Goal: Task Accomplishment & Management: Manage account settings

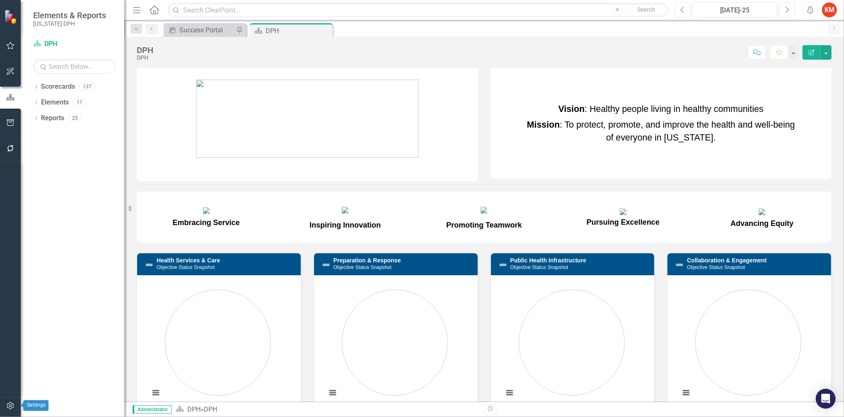
click at [9, 402] on icon "button" at bounding box center [10, 405] width 9 height 7
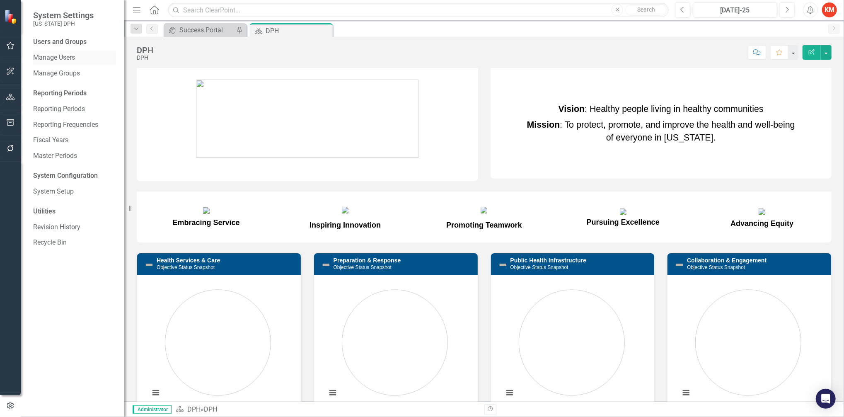
click at [82, 57] on link "Manage Users" at bounding box center [74, 58] width 83 height 10
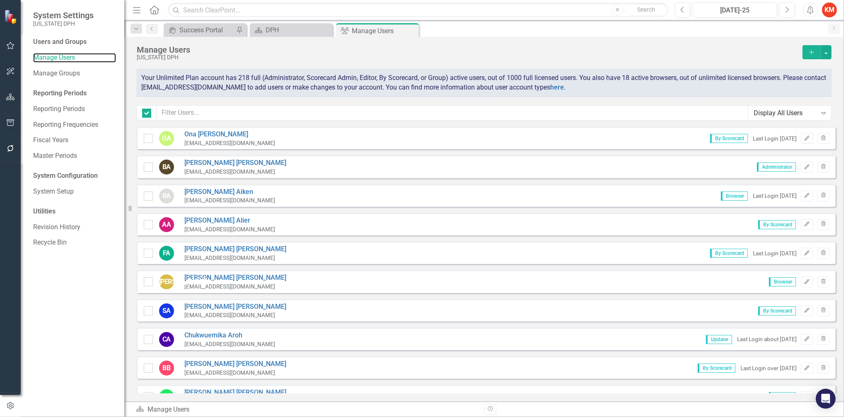
checkbox input "false"
click at [242, 111] on input "text" at bounding box center [453, 112] width 592 height 15
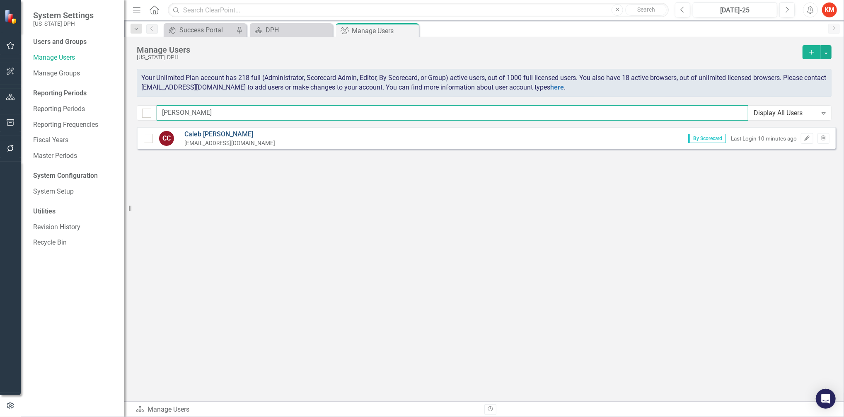
type input "[PERSON_NAME]"
click at [200, 135] on link "[PERSON_NAME]" at bounding box center [229, 135] width 91 height 10
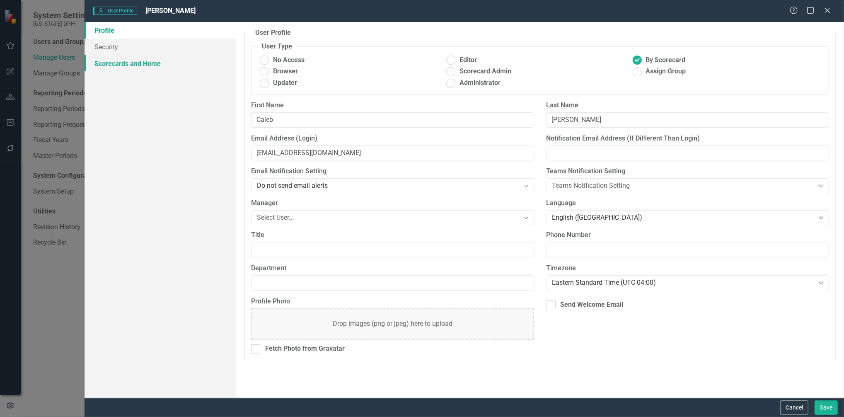
click at [128, 62] on link "Scorecards and Home" at bounding box center [161, 63] width 152 height 17
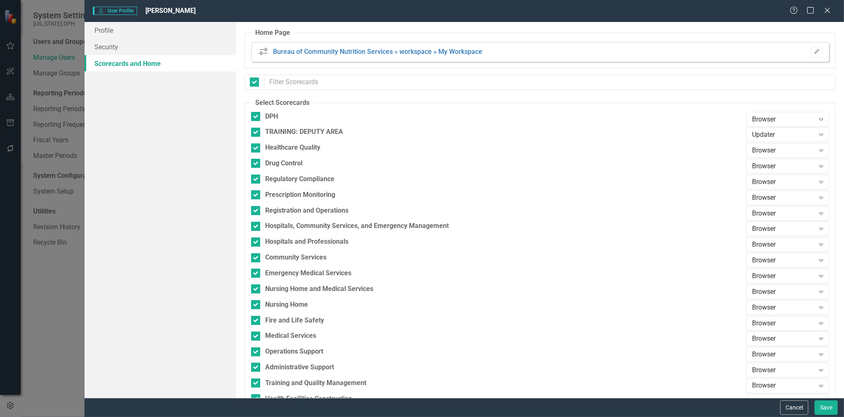
checkbox input "false"
click at [130, 32] on link "Profile" at bounding box center [161, 30] width 152 height 17
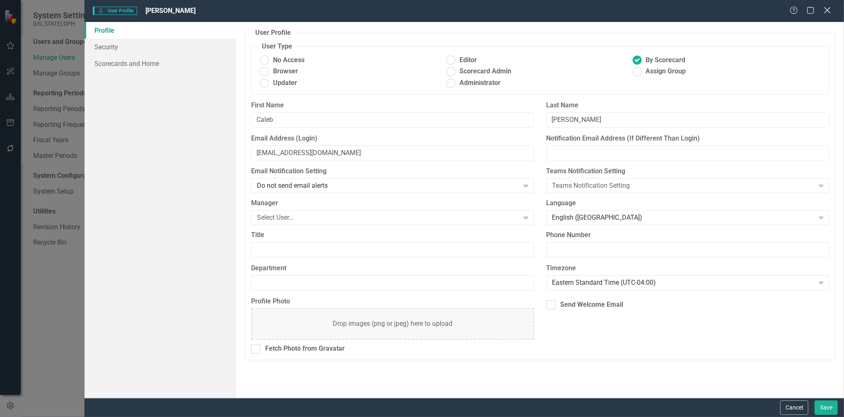
click at [824, 10] on icon "Close" at bounding box center [827, 10] width 10 height 8
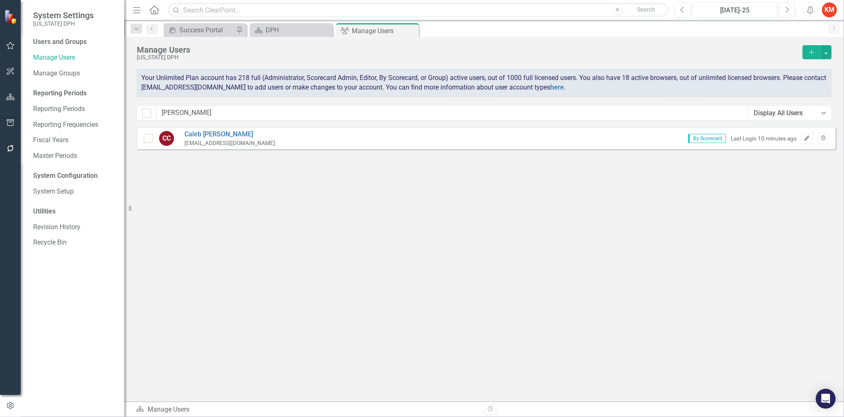
click at [805, 137] on icon "Edit" at bounding box center [807, 138] width 6 height 5
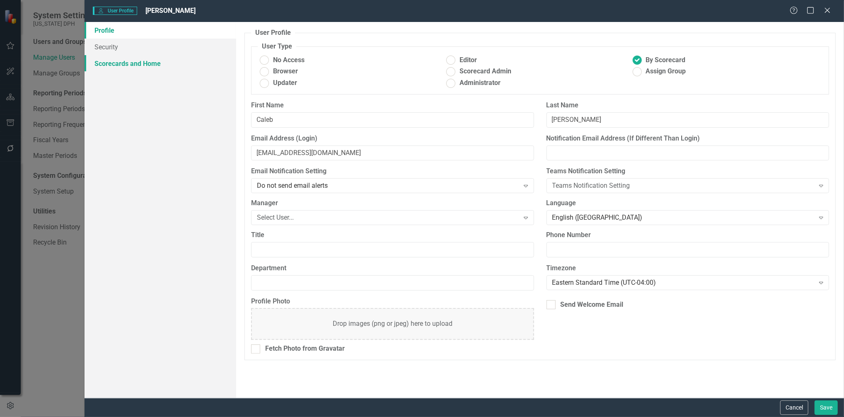
click at [128, 65] on link "Scorecards and Home" at bounding box center [161, 63] width 152 height 17
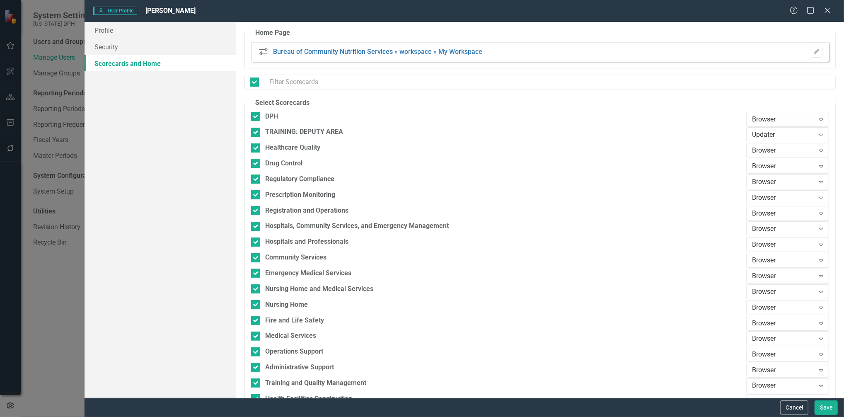
checkbox input "false"
click at [826, 13] on icon "Close" at bounding box center [827, 10] width 10 height 8
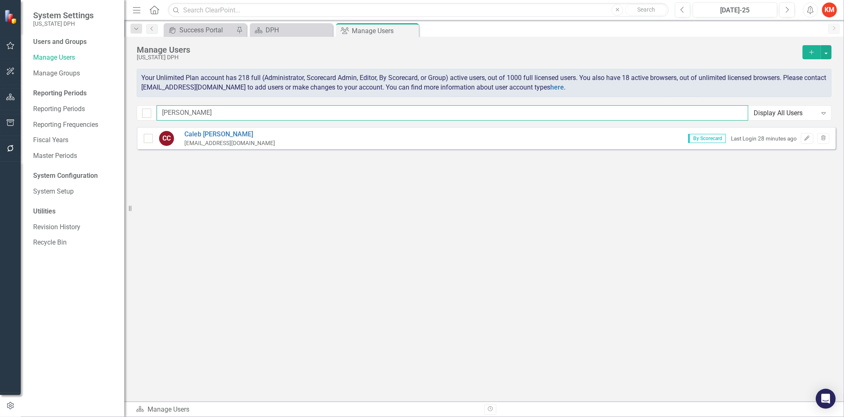
click at [212, 118] on input "[PERSON_NAME]" at bounding box center [453, 112] width 592 height 15
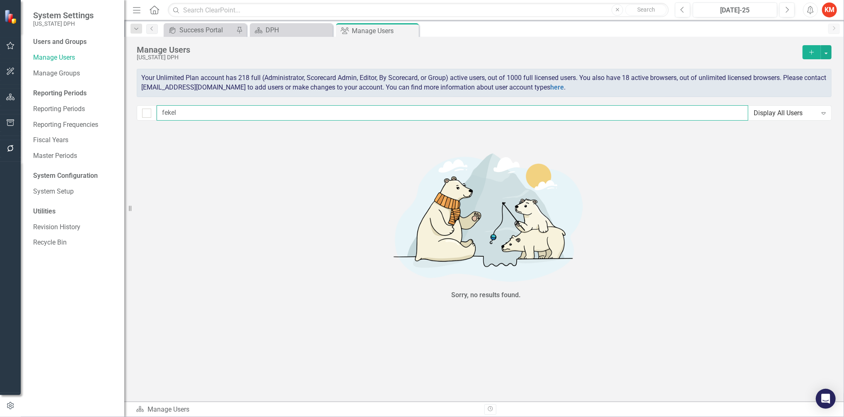
type input "fekel"
click at [206, 114] on input "fekel" at bounding box center [453, 112] width 592 height 15
drag, startPoint x: 170, startPoint y: 113, endPoint x: 151, endPoint y: 114, distance: 18.7
click at [151, 114] on div "fekel Display All Users Expand" at bounding box center [484, 112] width 695 height 15
type input "b"
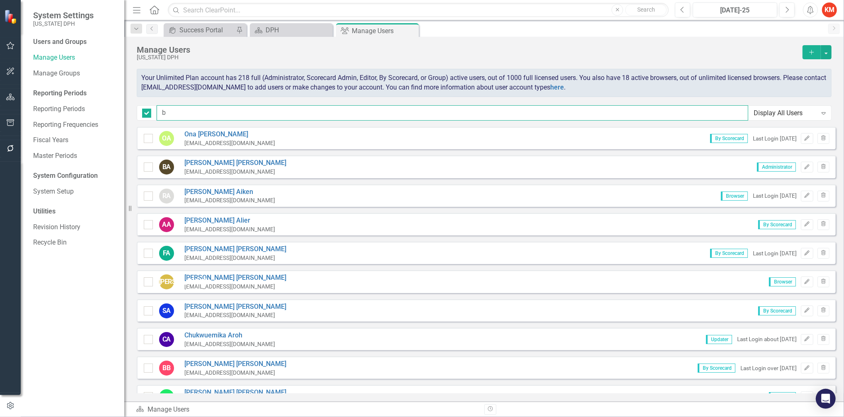
checkbox input "false"
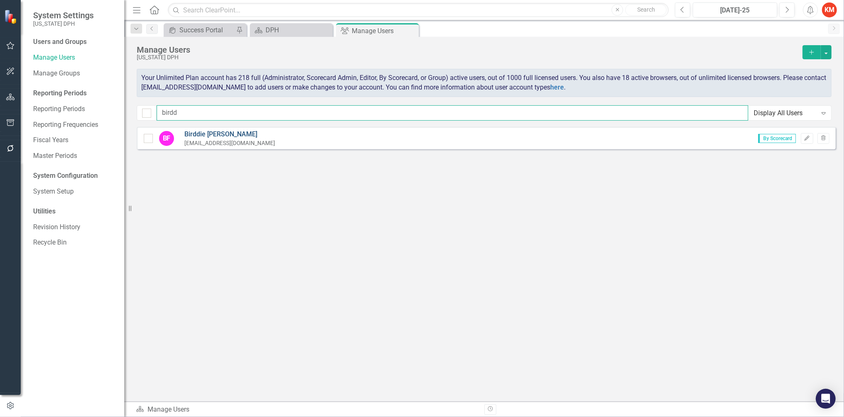
type input "birdd"
click at [205, 138] on link "[PERSON_NAME]" at bounding box center [229, 135] width 91 height 10
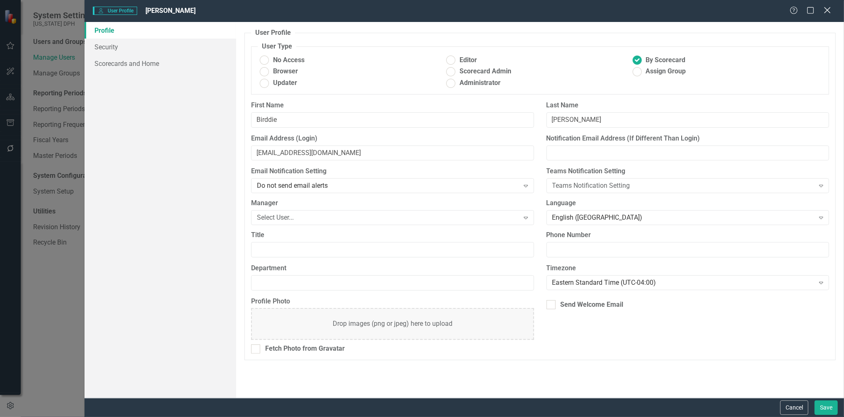
click at [826, 10] on icon "Close" at bounding box center [827, 10] width 10 height 8
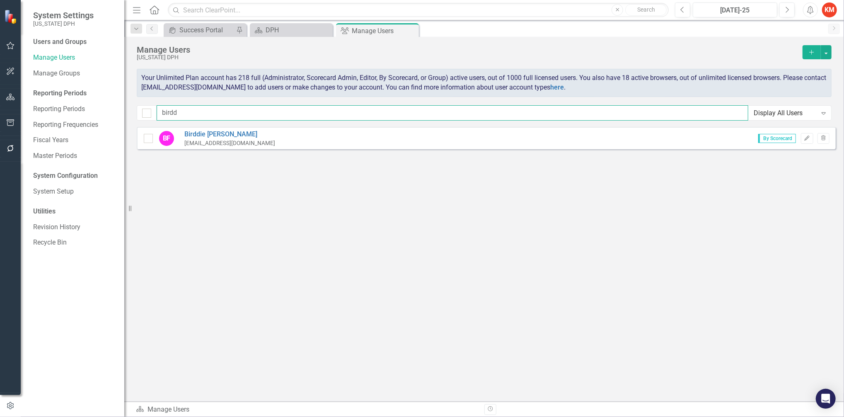
click at [250, 113] on input "birdd" at bounding box center [453, 112] width 592 height 15
